Goal: Task Accomplishment & Management: Manage account settings

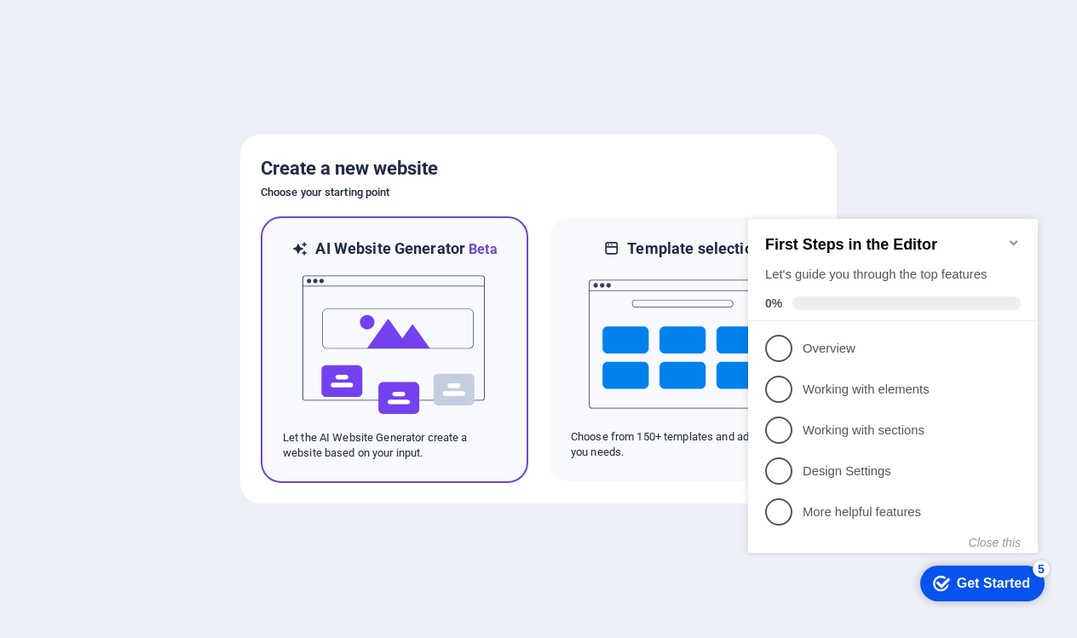
click at [462, 308] on img at bounding box center [394, 345] width 187 height 170
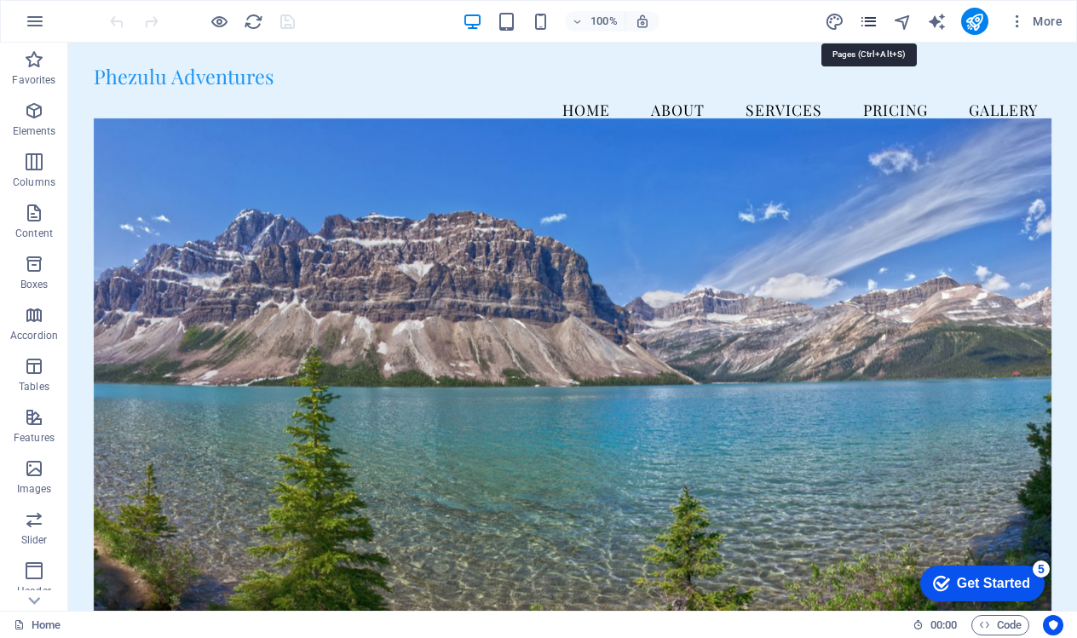
click at [864, 20] on icon "pages" at bounding box center [868, 22] width 20 height 20
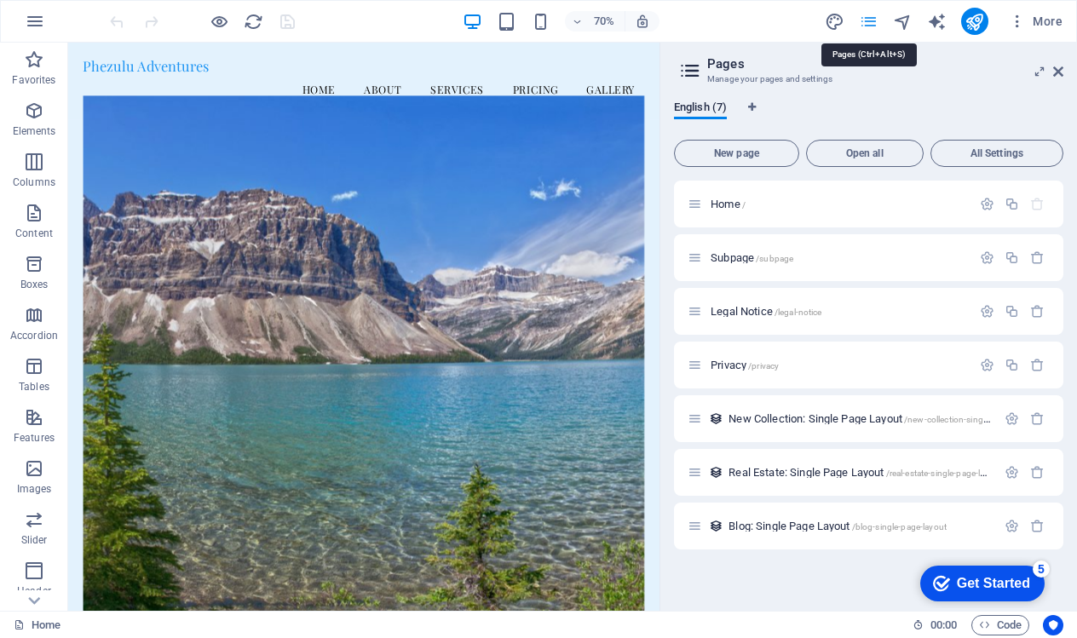
click at [864, 20] on icon "pages" at bounding box center [868, 22] width 20 height 20
click at [1059, 69] on icon at bounding box center [1058, 72] width 10 height 14
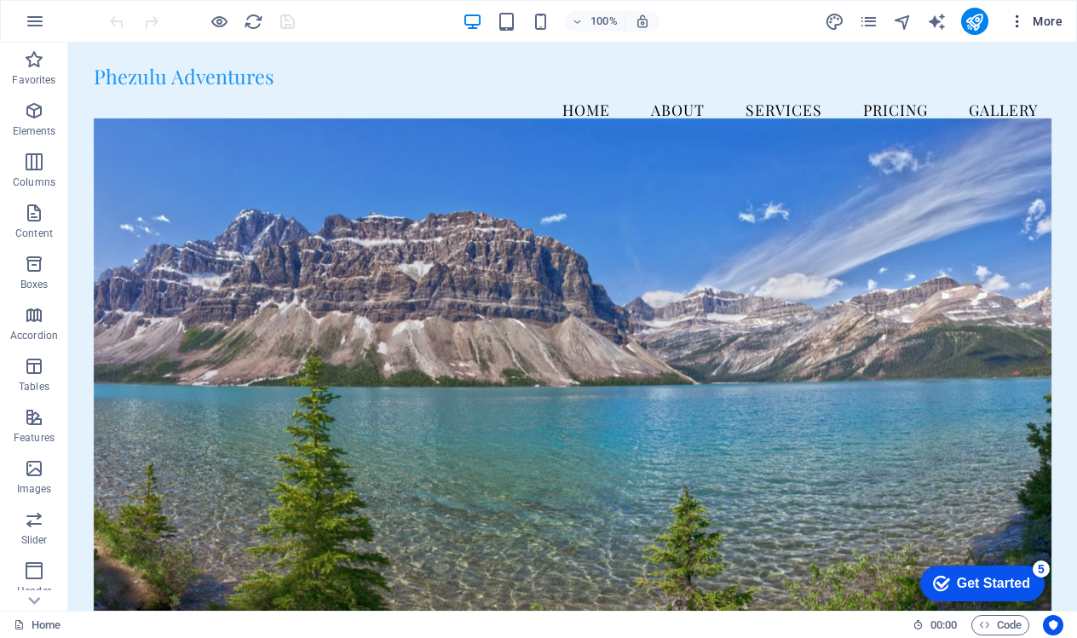
click at [1030, 22] on span "More" at bounding box center [1035, 21] width 54 height 17
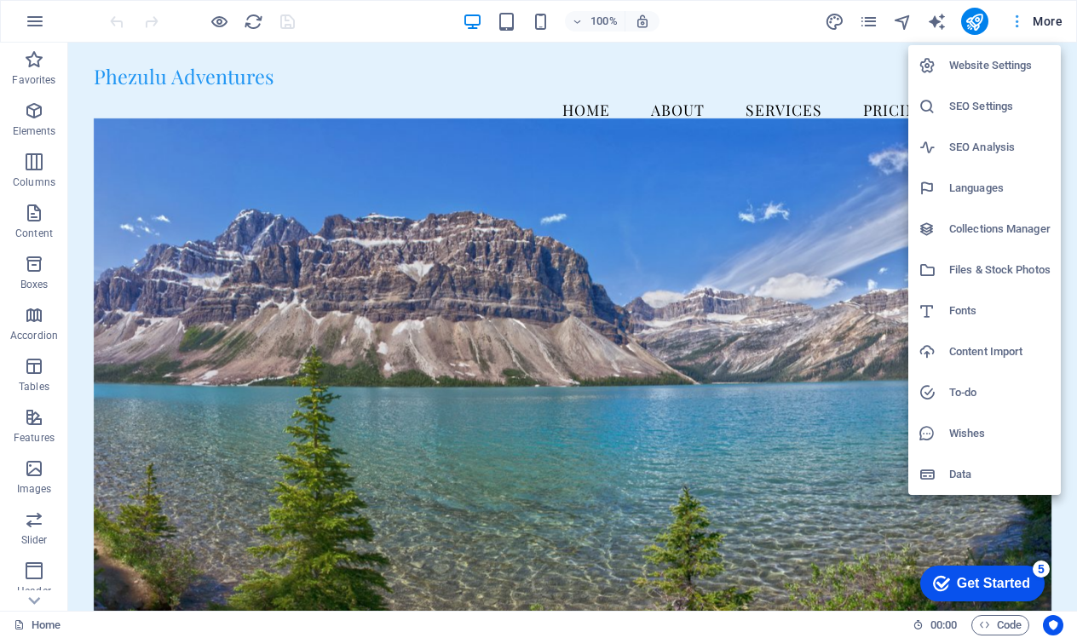
click at [1030, 22] on div at bounding box center [538, 319] width 1077 height 638
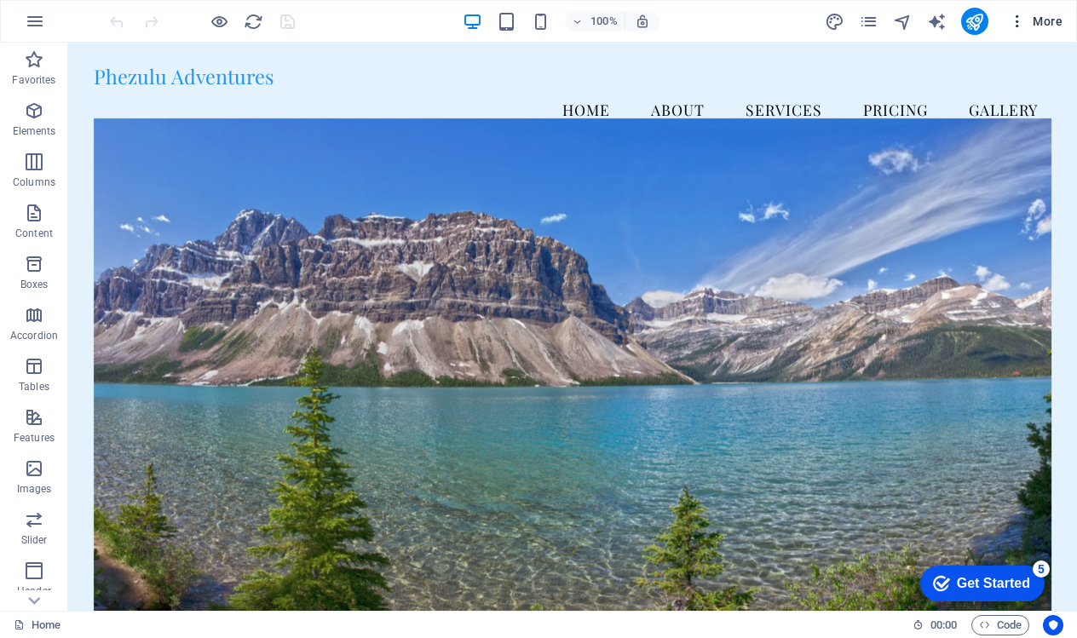
click at [1030, 16] on span "More" at bounding box center [1035, 21] width 54 height 17
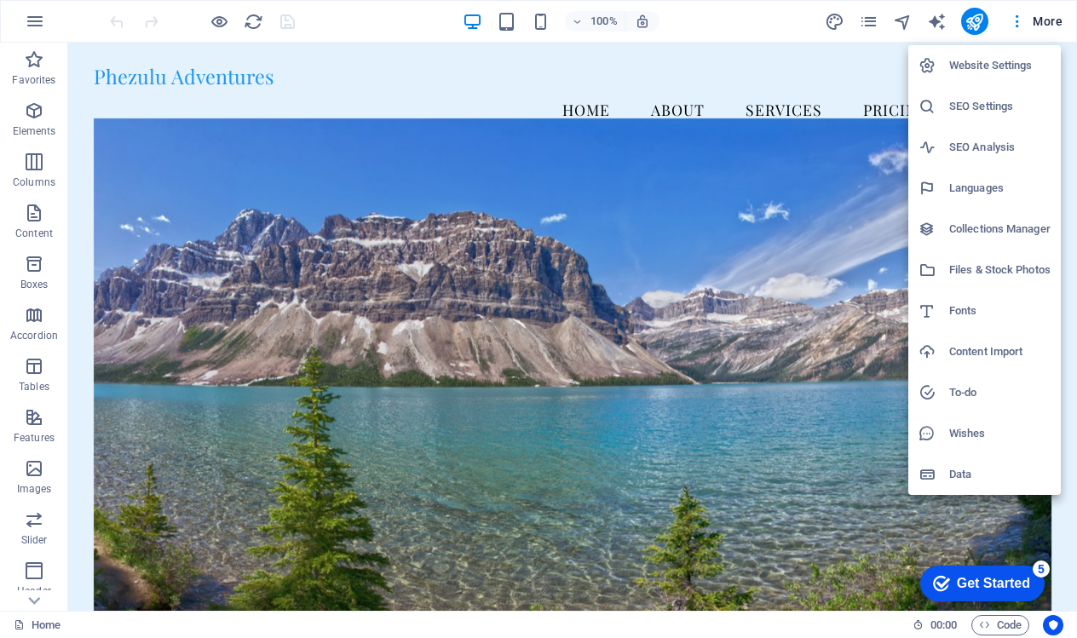
click at [997, 59] on h6 "Website Settings" at bounding box center [999, 65] width 101 height 20
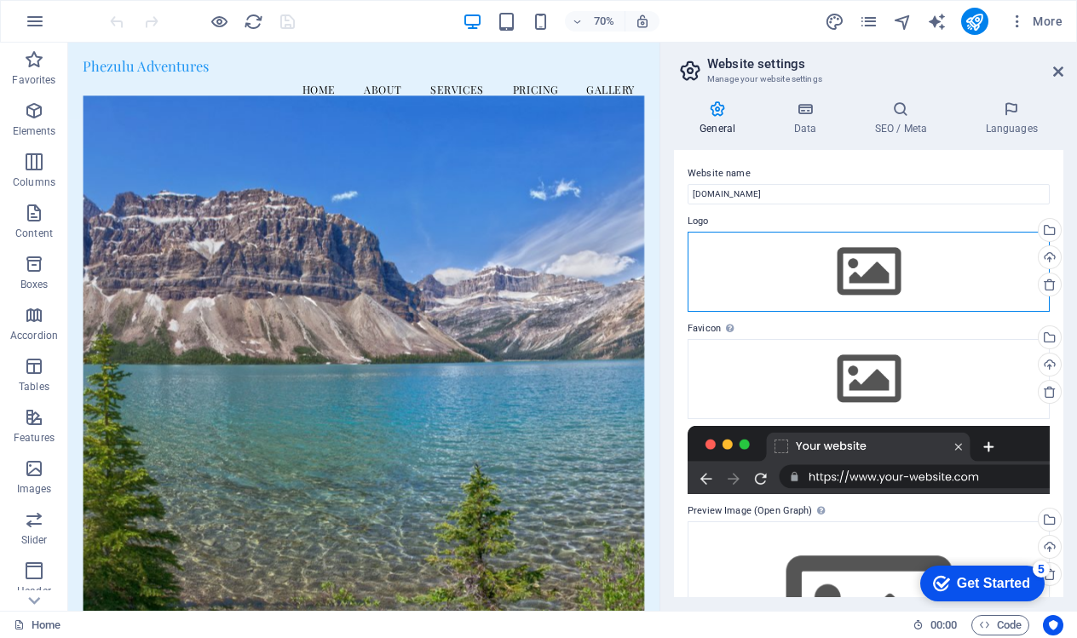
click at [755, 251] on div "Drag files here, click to choose files or select files from Files or our free s…" at bounding box center [868, 272] width 362 height 80
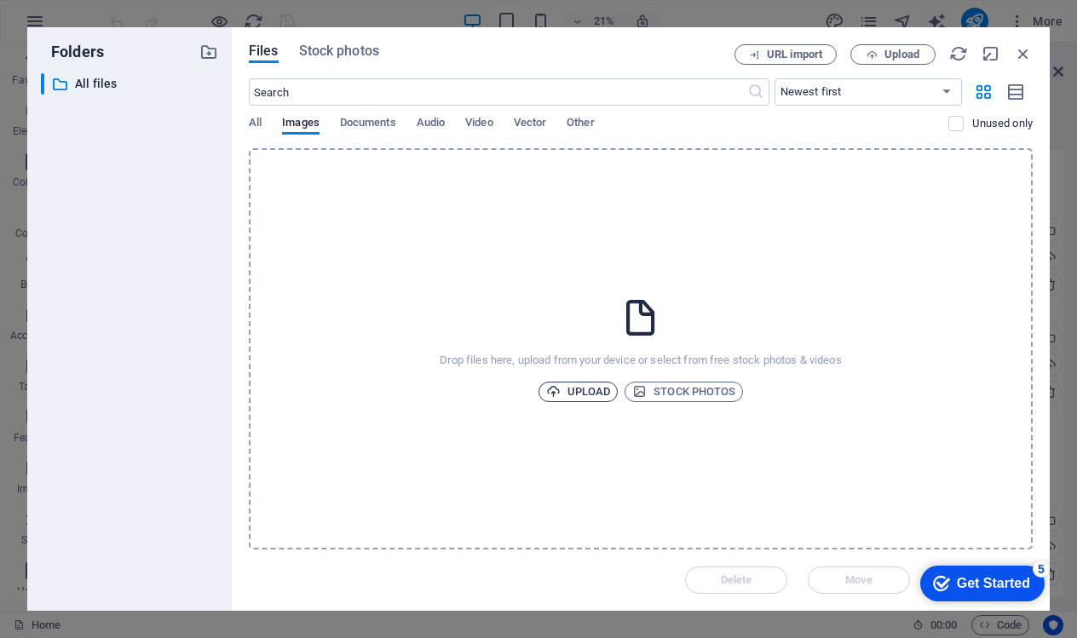
click at [580, 393] on span "Upload" at bounding box center [578, 392] width 65 height 20
click at [581, 392] on span "Upload" at bounding box center [578, 392] width 65 height 20
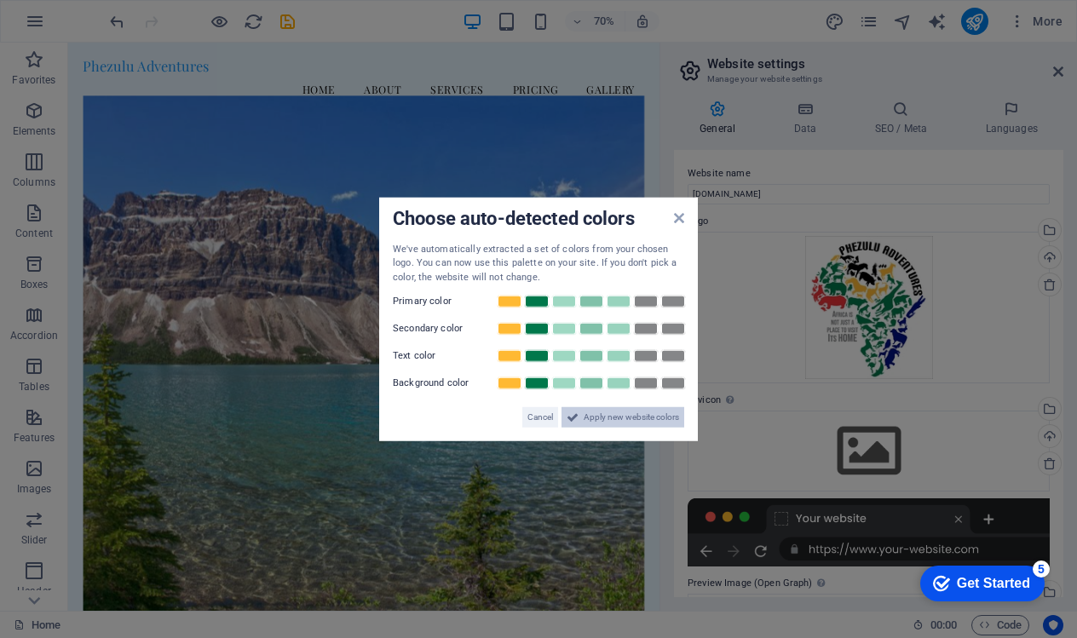
click at [599, 416] on span "Apply new website colors" at bounding box center [630, 417] width 95 height 20
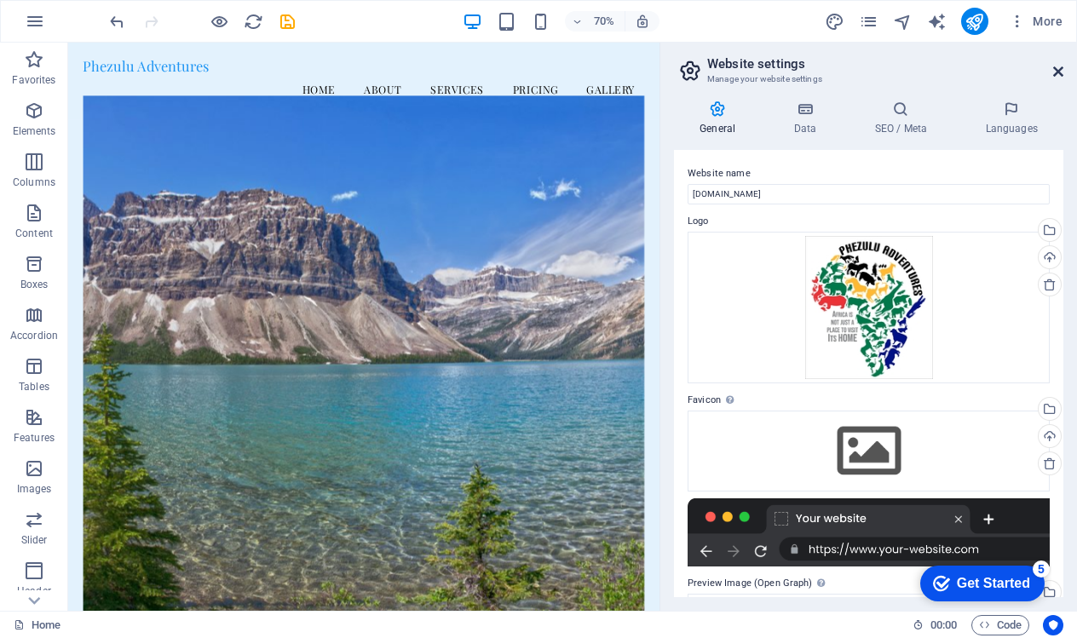
click at [1055, 65] on icon at bounding box center [1058, 72] width 10 height 14
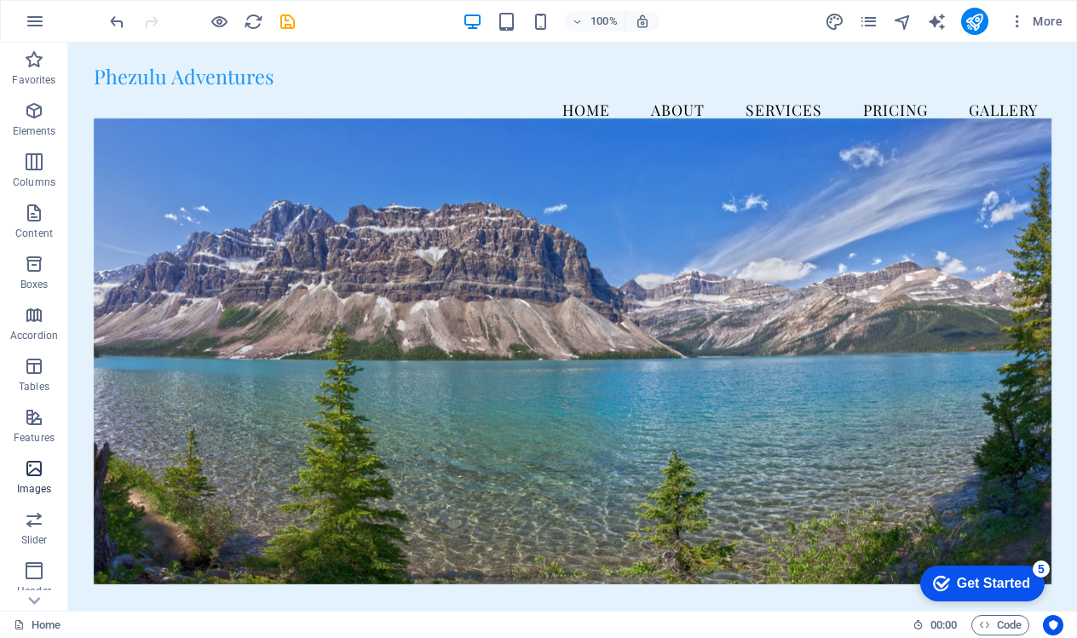
click at [32, 463] on icon "button" at bounding box center [34, 468] width 20 height 20
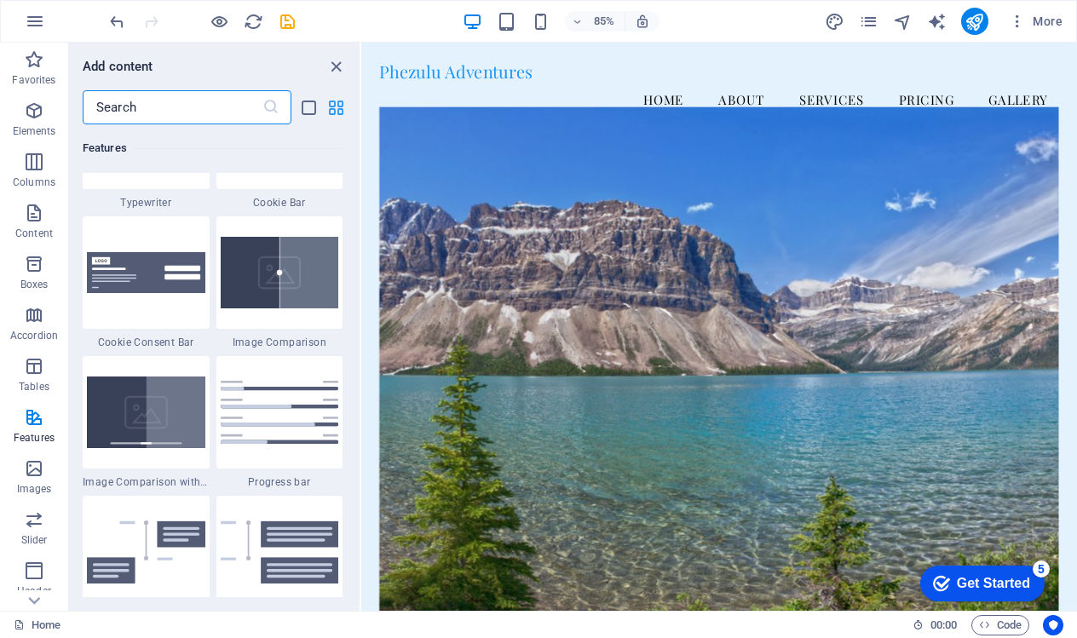
scroll to position [6735, 0]
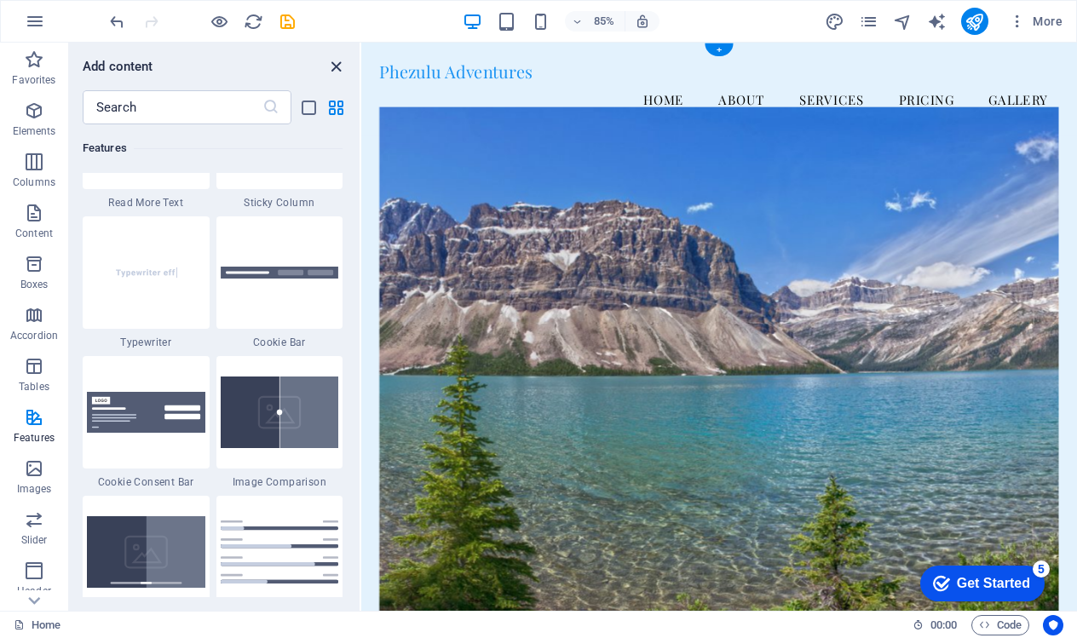
click at [333, 64] on icon "close panel" at bounding box center [336, 67] width 20 height 20
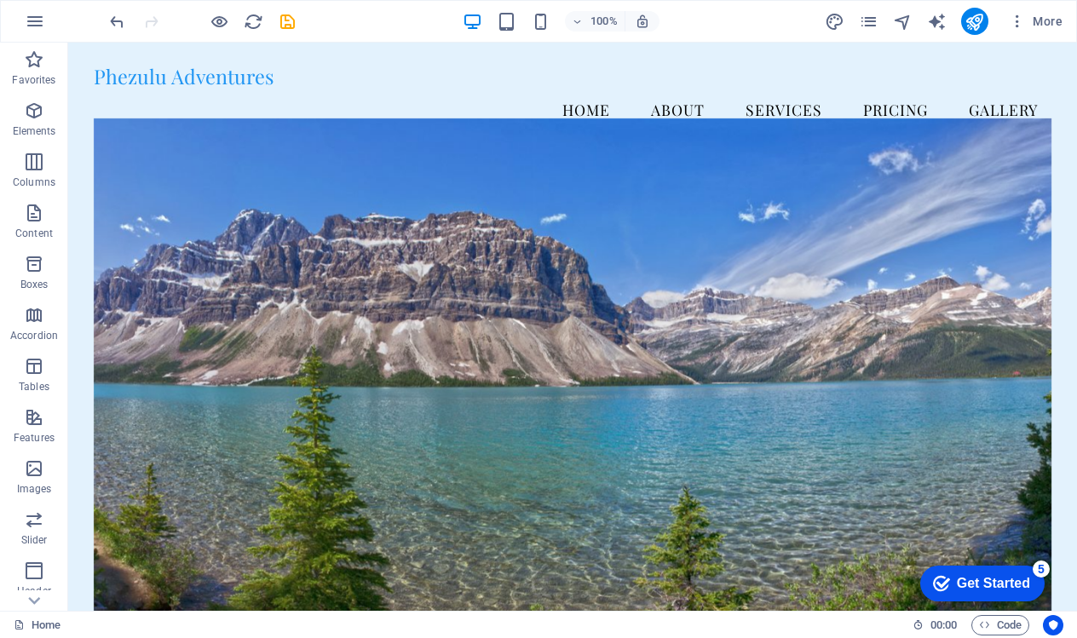
scroll to position [0, 0]
click at [920, 197] on figure at bounding box center [573, 376] width 958 height 517
